Goal: Find specific page/section: Find specific page/section

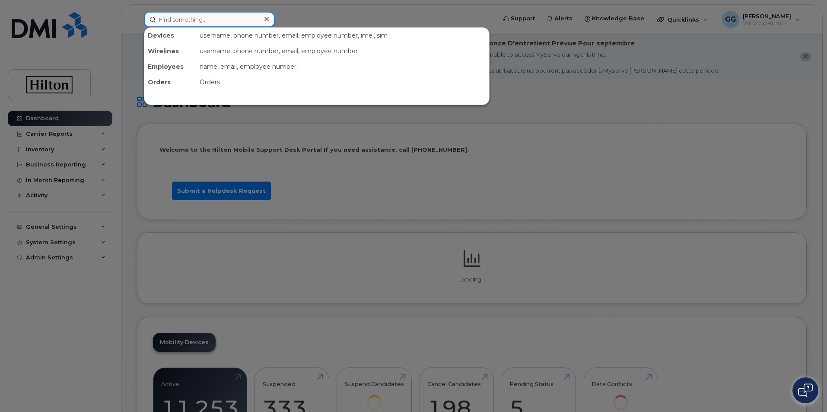
click at [181, 19] on input at bounding box center [209, 20] width 131 height 16
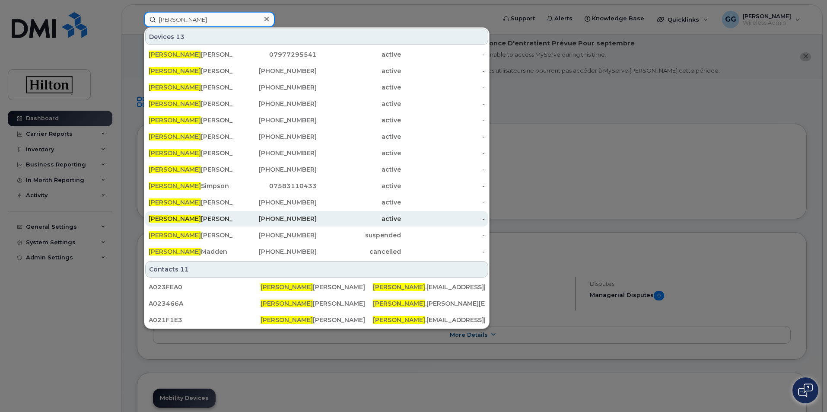
type input "[PERSON_NAME]"
click at [188, 218] on div "[PERSON_NAME]" at bounding box center [191, 218] width 84 height 9
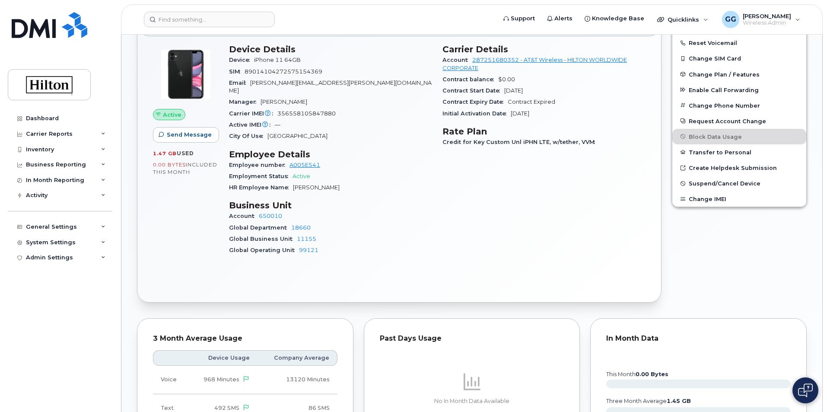
scroll to position [216, 0]
